Goal: Task Accomplishment & Management: Complete application form

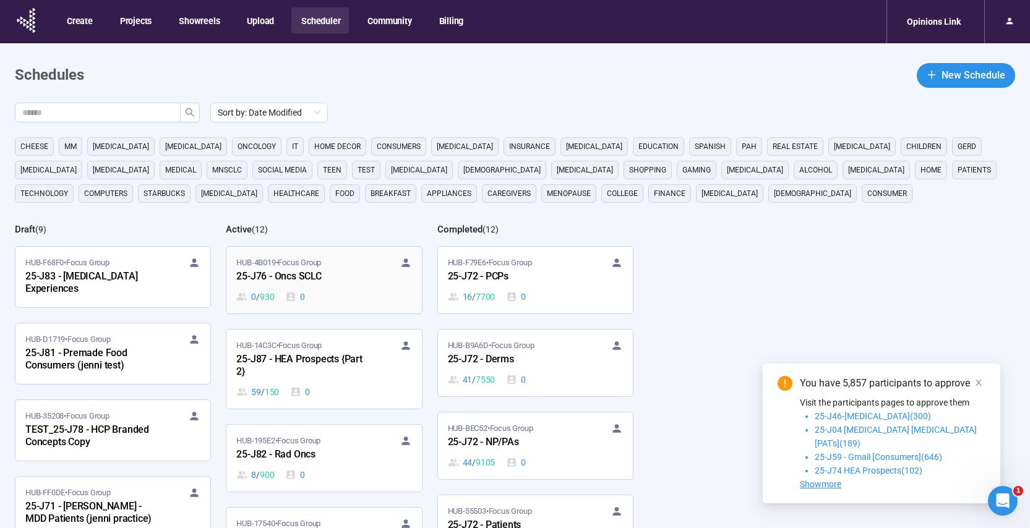
click at [359, 287] on div "HUB-4B019 • Focus Group 25-J76 - Oncs SCLC 0 / 930 0" at bounding box center [323, 280] width 175 height 47
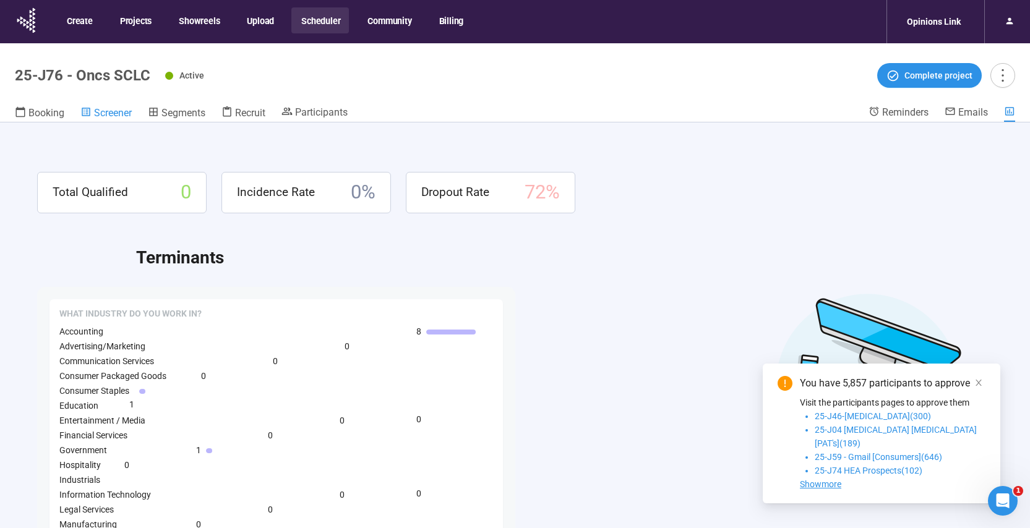
click at [106, 114] on span "Screener" at bounding box center [113, 113] width 38 height 12
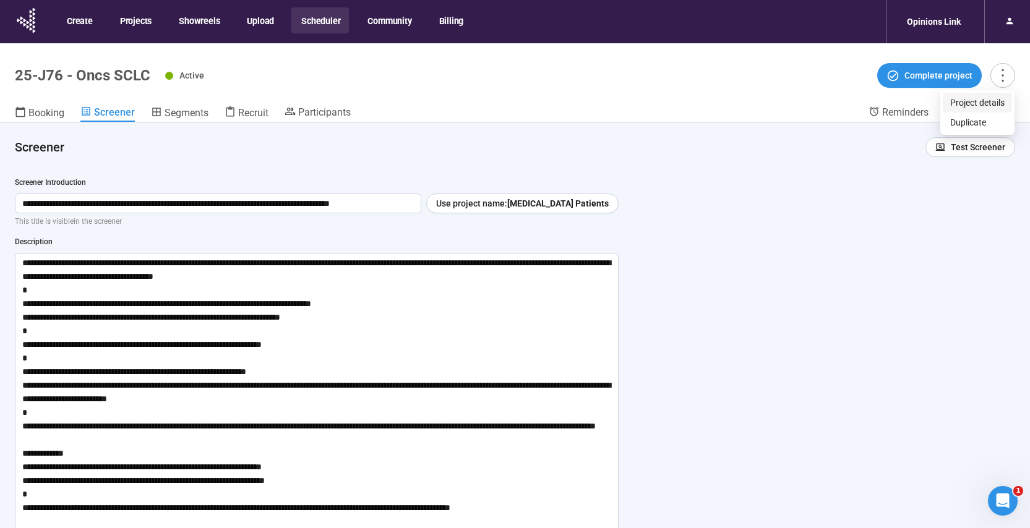
click at [987, 105] on span "Project details" at bounding box center [977, 103] width 54 height 14
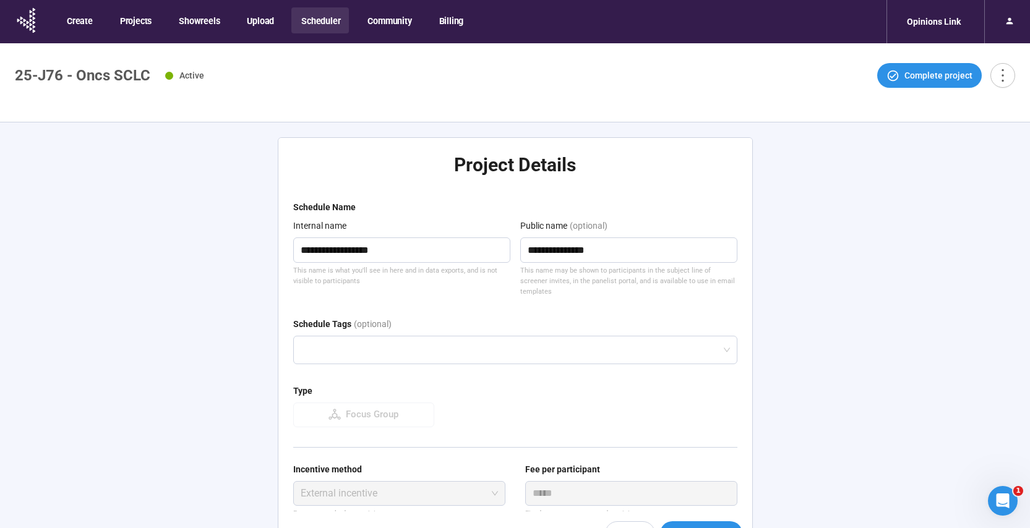
type textarea "**********"
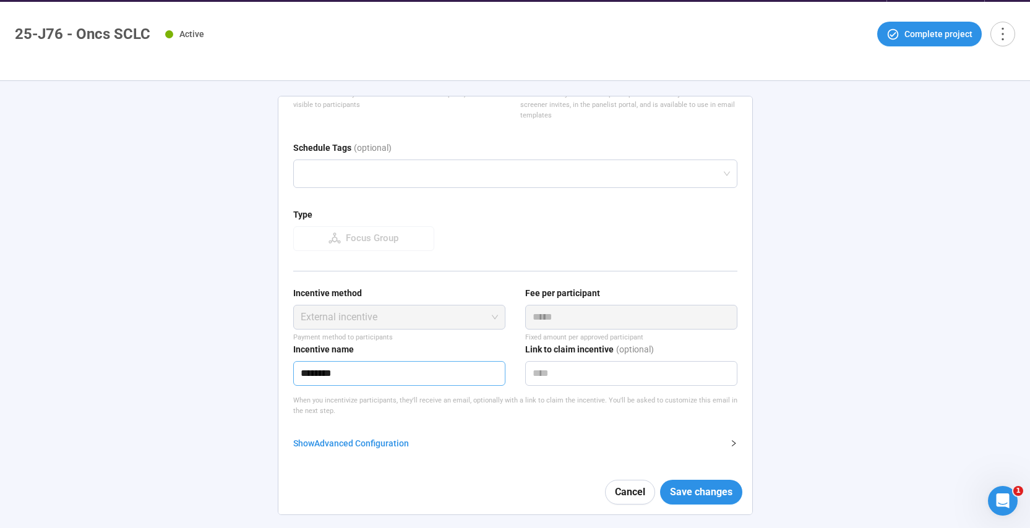
scroll to position [43, 0]
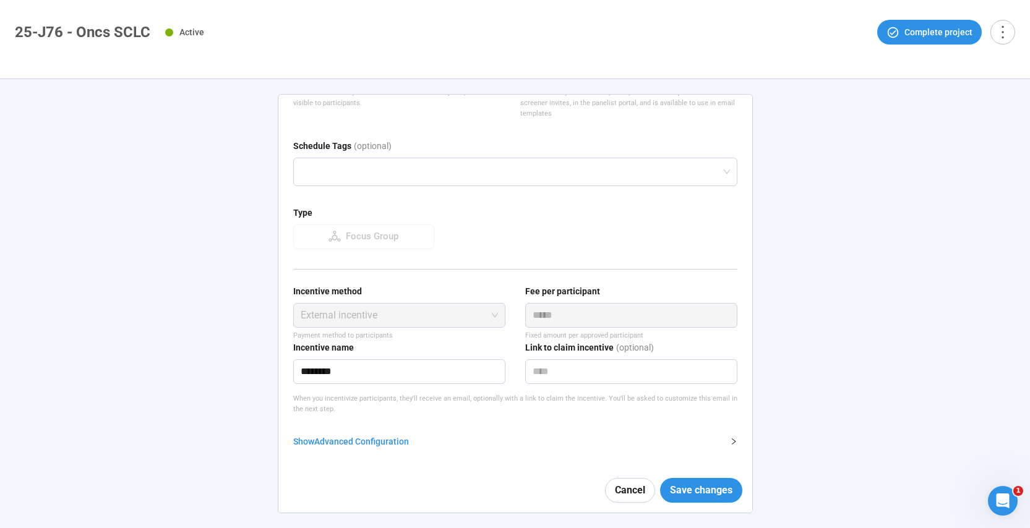
click at [356, 438] on div "Show Advanced Configuration" at bounding box center [507, 442] width 429 height 14
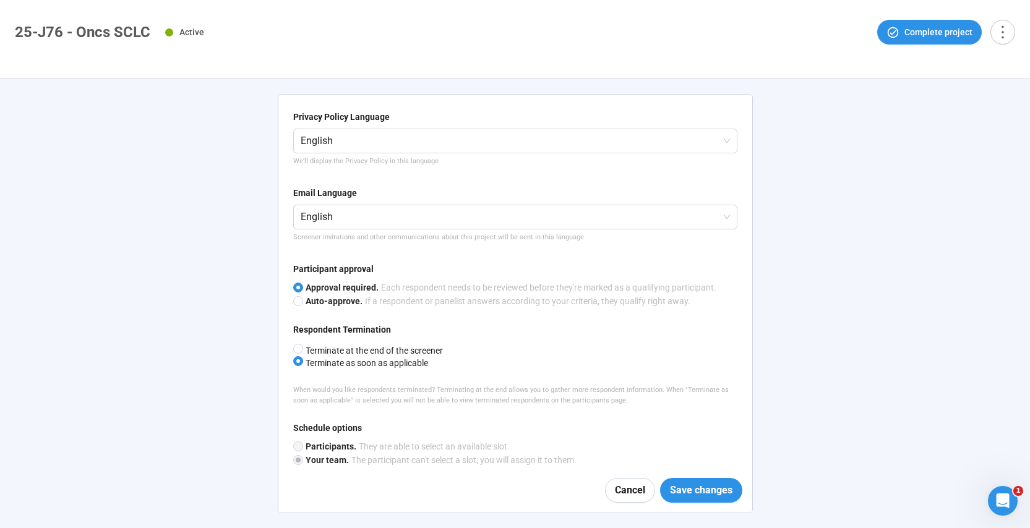
scroll to position [495, 0]
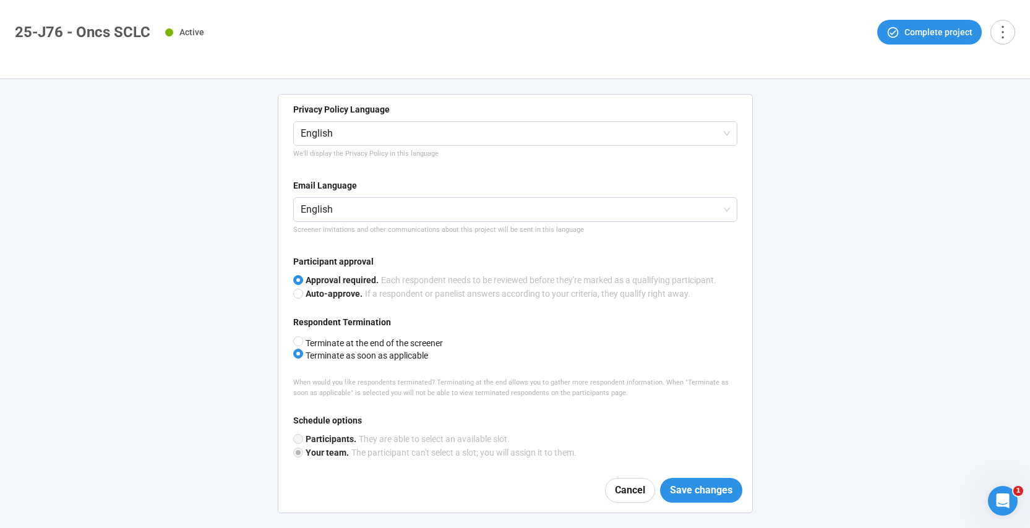
click at [380, 346] on label "Terminate as soon as applicable" at bounding box center [368, 352] width 150 height 12
click at [687, 488] on span "Save changes" at bounding box center [701, 489] width 62 height 15
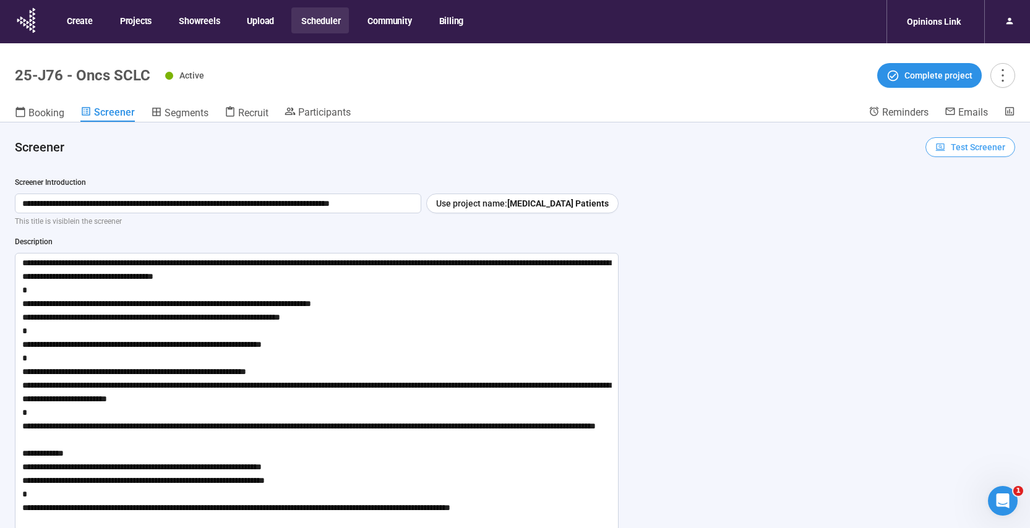
click at [988, 150] on span "Test Screener" at bounding box center [978, 147] width 54 height 14
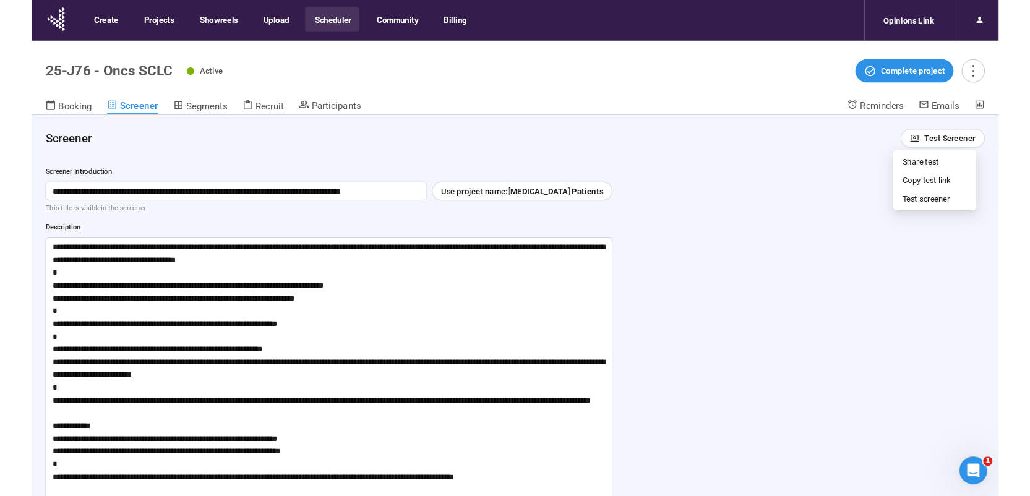
scroll to position [2, 0]
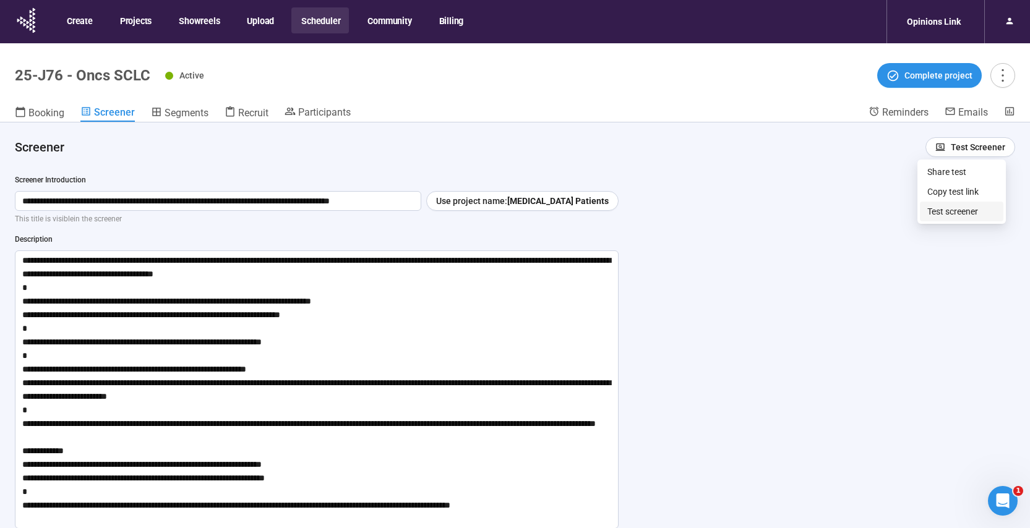
click at [938, 216] on link "Test screener" at bounding box center [952, 212] width 51 height 10
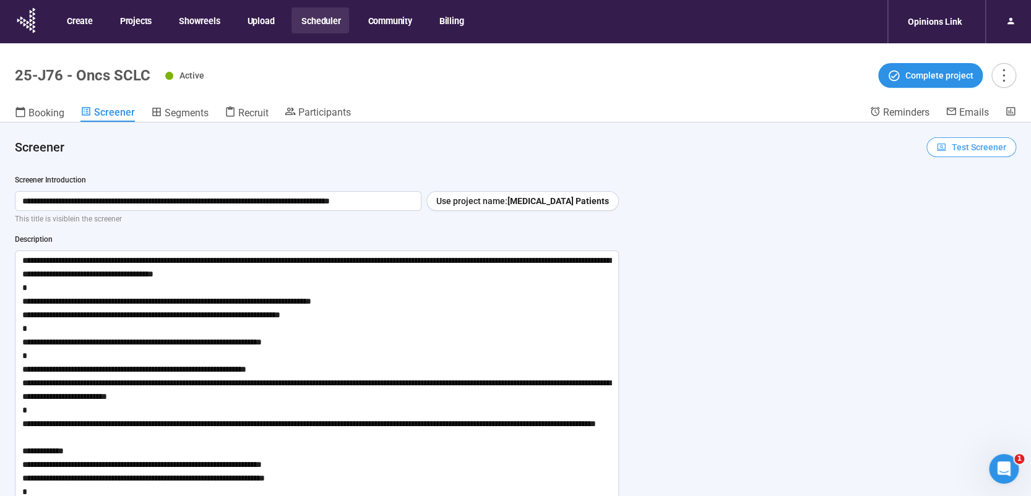
click at [975, 150] on span "Test Screener" at bounding box center [978, 147] width 54 height 14
click at [948, 211] on link "Test screener" at bounding box center [953, 212] width 51 height 10
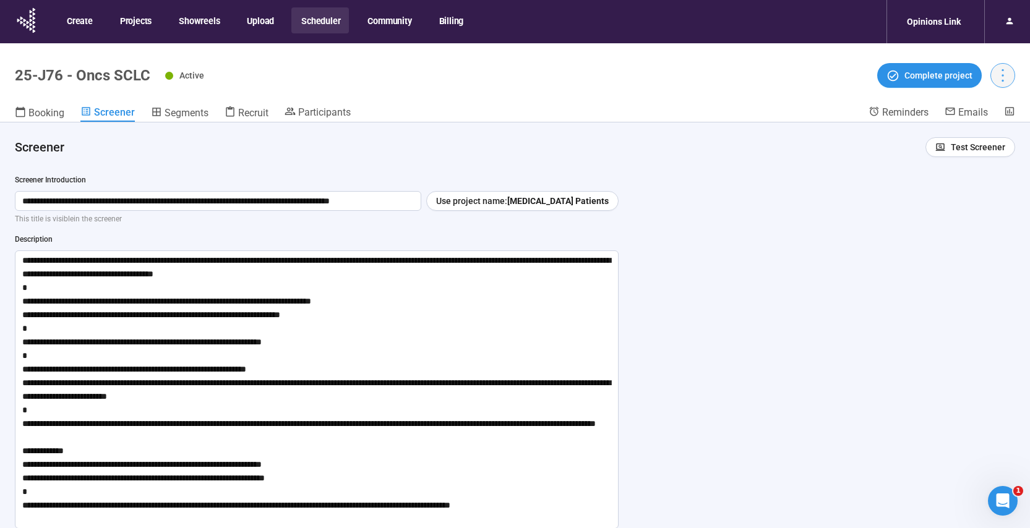
click at [1006, 75] on icon "more" at bounding box center [1002, 75] width 17 height 17
click at [985, 106] on span "Project details" at bounding box center [977, 103] width 54 height 14
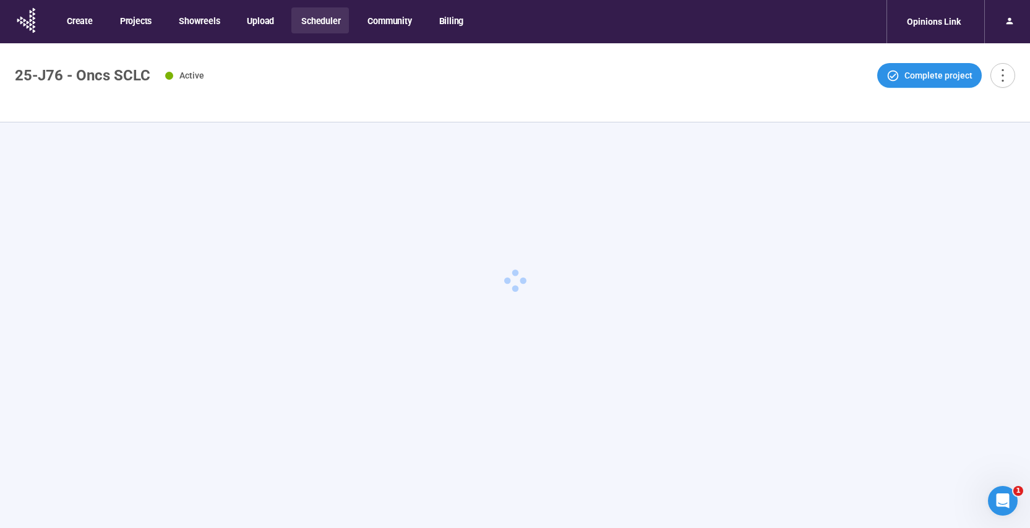
type textarea "**********"
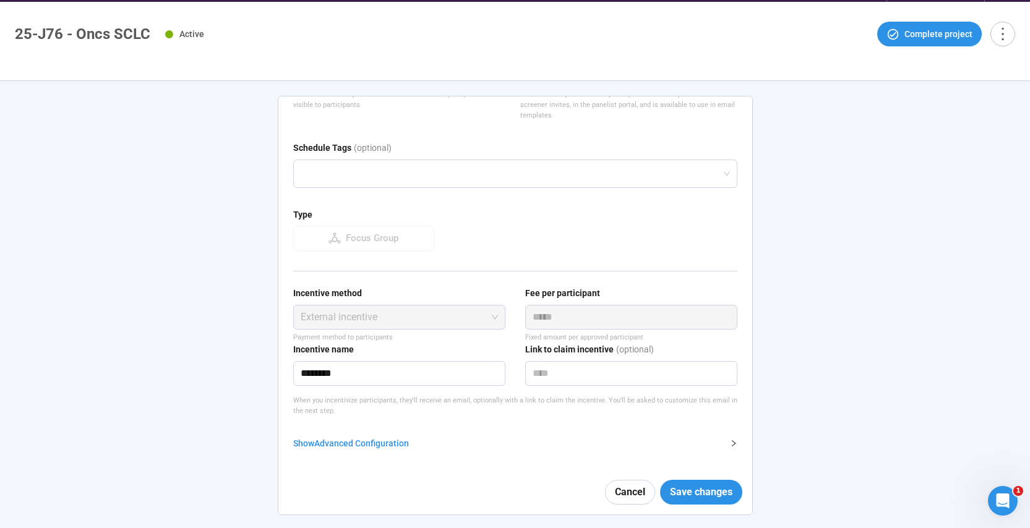
scroll to position [43, 0]
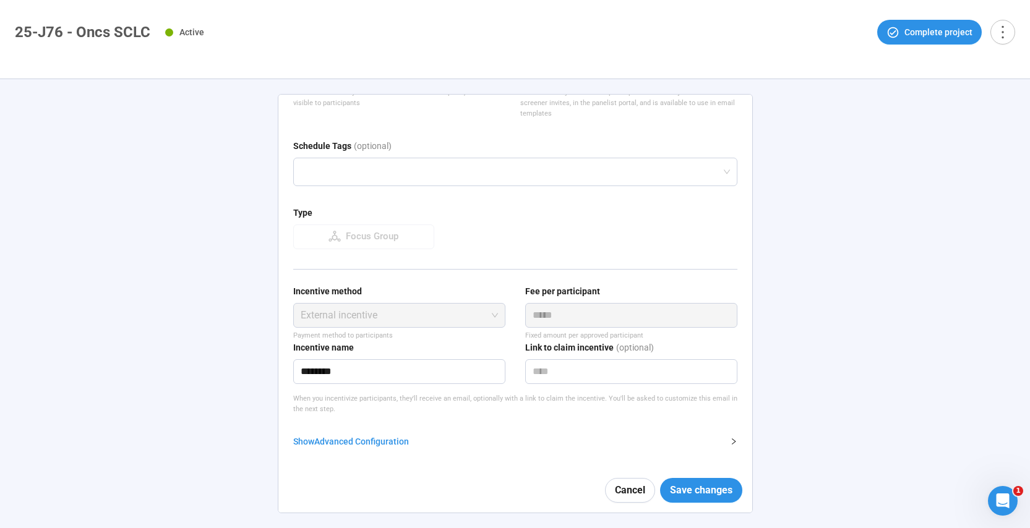
click at [337, 442] on div "Show Advanced Configuration" at bounding box center [507, 442] width 429 height 14
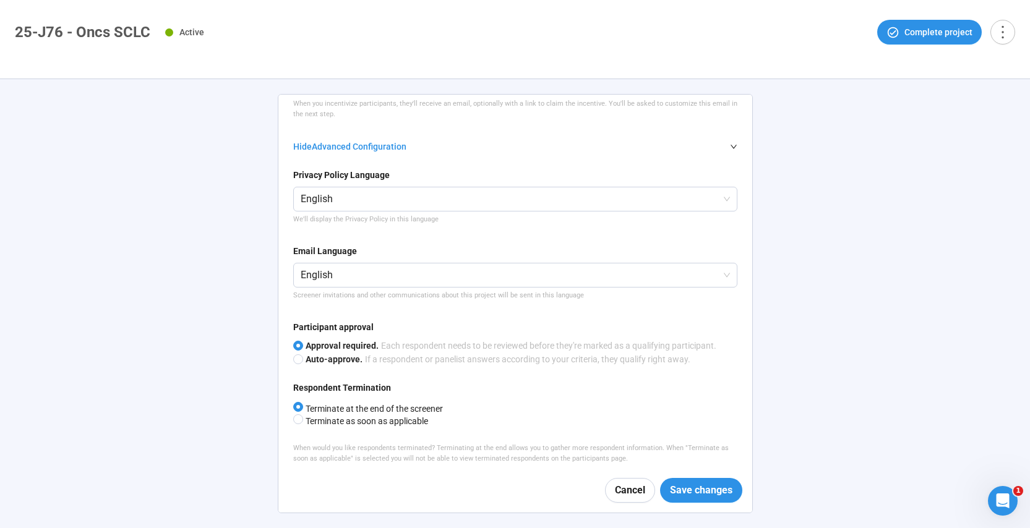
scroll to position [433, 0]
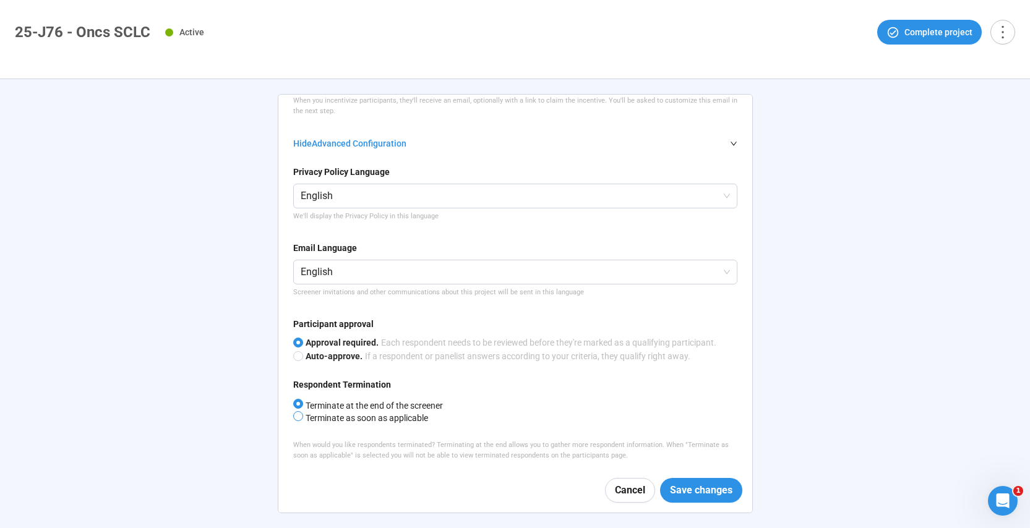
click at [344, 420] on span "Terminate as soon as applicable" at bounding box center [365, 418] width 125 height 10
click at [677, 497] on span "Save changes" at bounding box center [701, 489] width 62 height 15
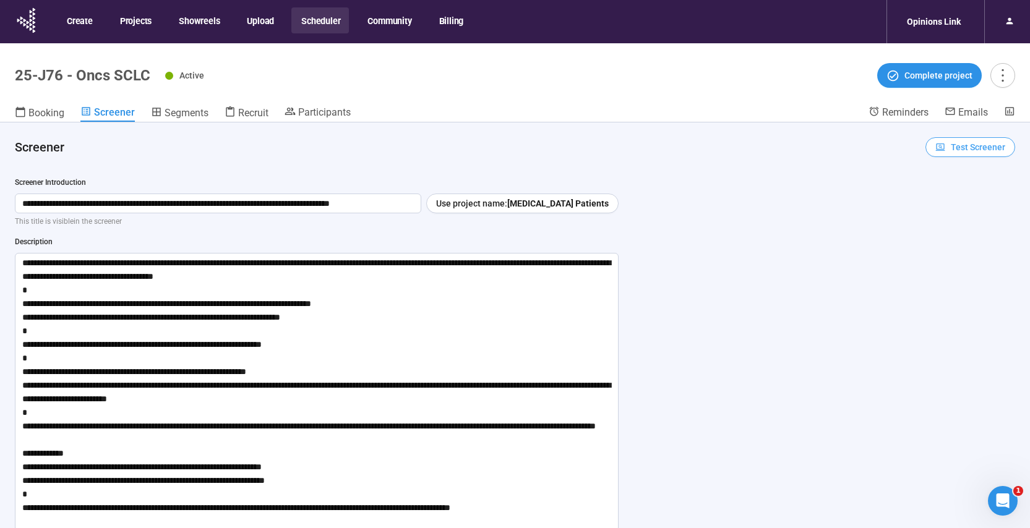
click at [963, 147] on span "Test Screener" at bounding box center [978, 147] width 54 height 14
click at [953, 210] on link "Test screener" at bounding box center [952, 212] width 51 height 10
click at [1013, 74] on button "button" at bounding box center [1002, 75] width 25 height 25
click at [995, 105] on span "Project details" at bounding box center [977, 103] width 54 height 14
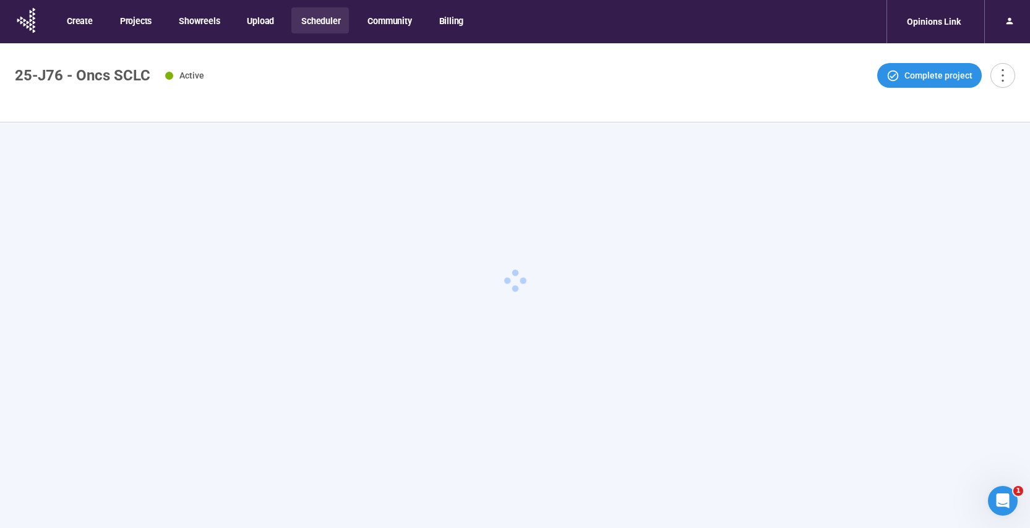
type textarea "**********"
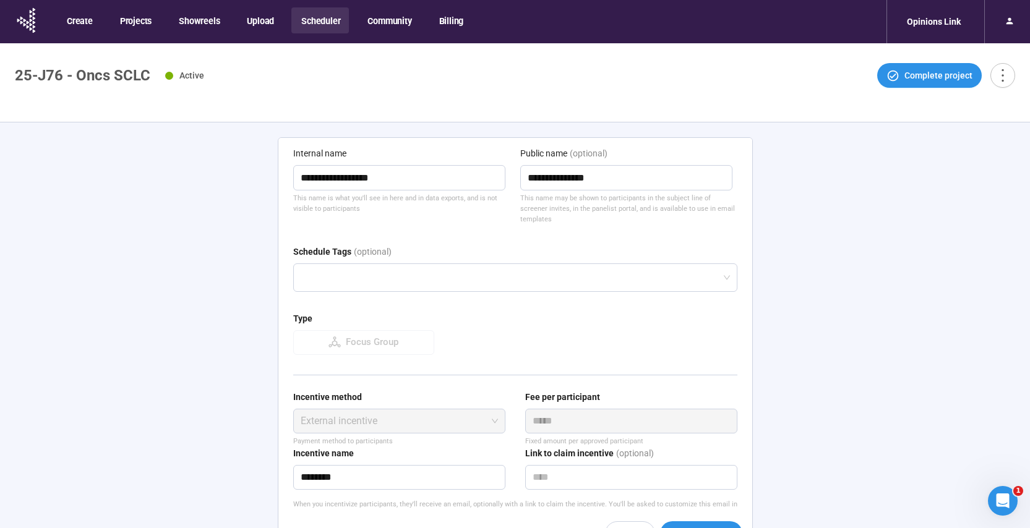
scroll to position [135, 0]
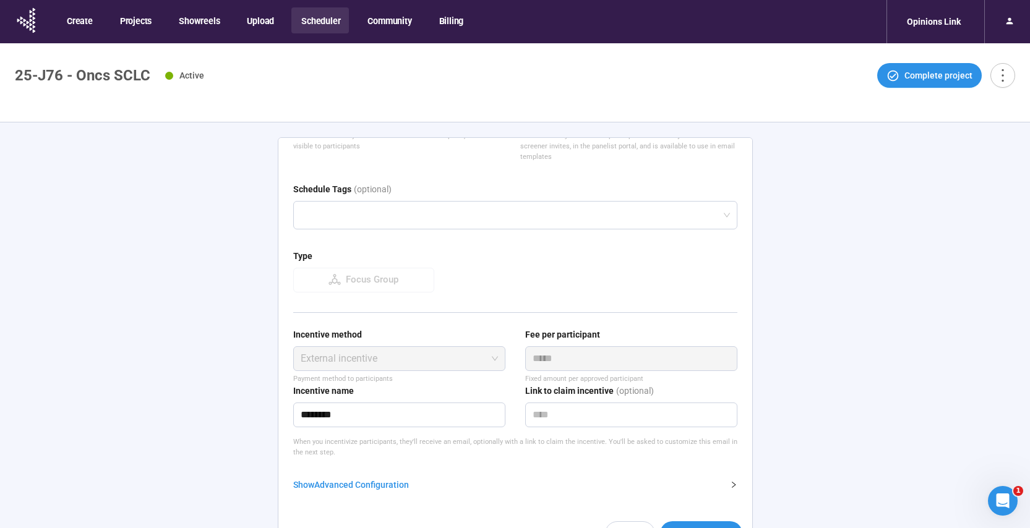
click at [332, 484] on div "Show Advanced Configuration" at bounding box center [507, 485] width 429 height 14
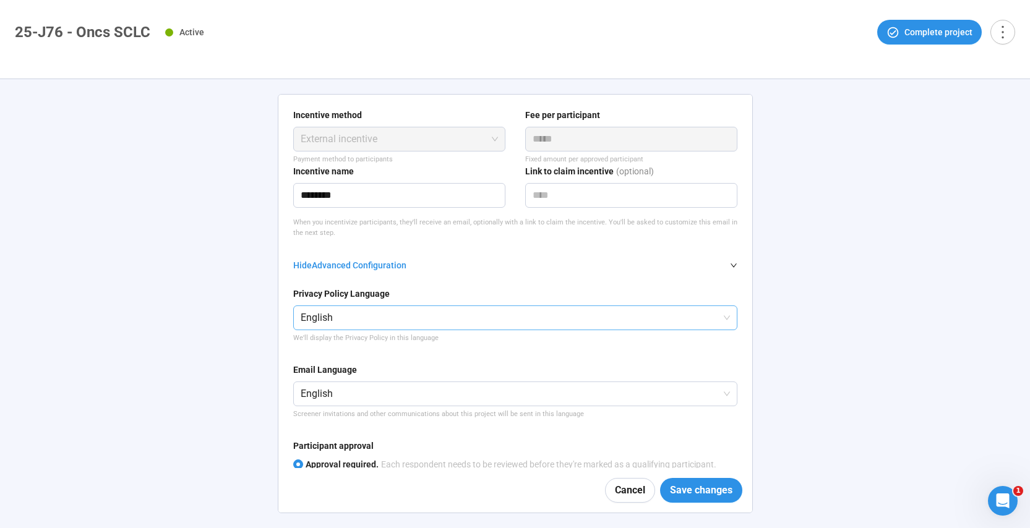
scroll to position [432, 0]
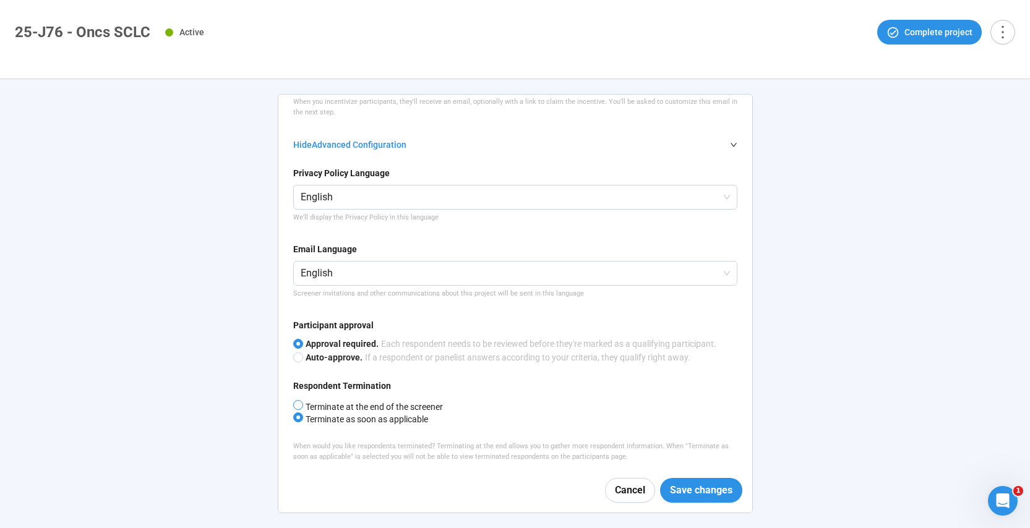
click at [341, 409] on span "Terminate at the end of the screener" at bounding box center [373, 407] width 140 height 10
click at [361, 419] on span "Terminate as soon as applicable" at bounding box center [365, 419] width 125 height 10
click at [678, 495] on span "Save changes" at bounding box center [701, 489] width 62 height 15
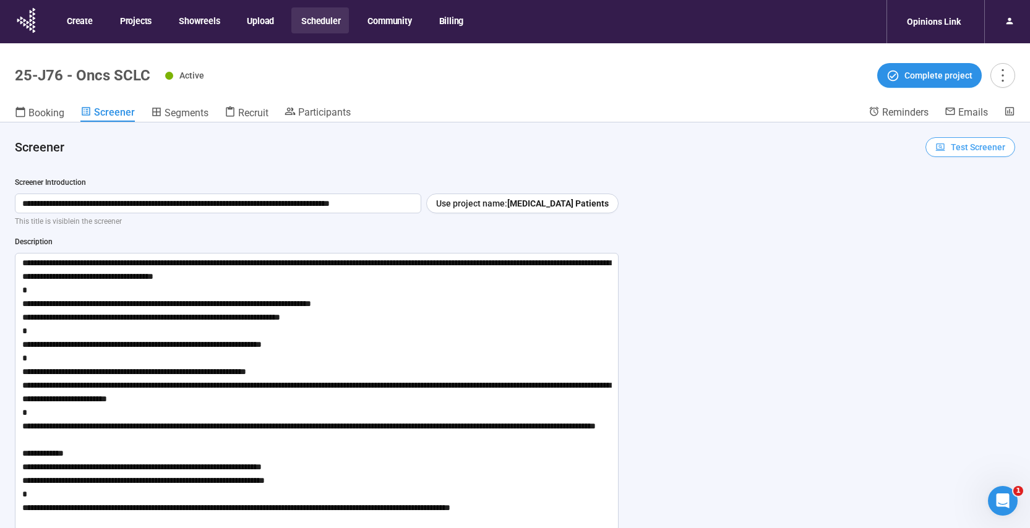
click at [969, 145] on span "Test Screener" at bounding box center [978, 147] width 54 height 14
click at [949, 216] on link "Test screener" at bounding box center [952, 212] width 51 height 10
